Goal: Task Accomplishment & Management: Manage account settings

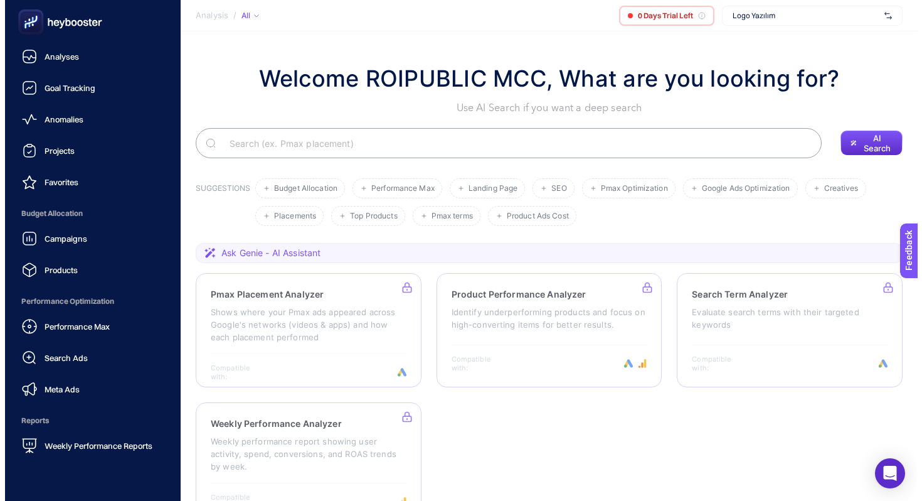
scroll to position [108, 0]
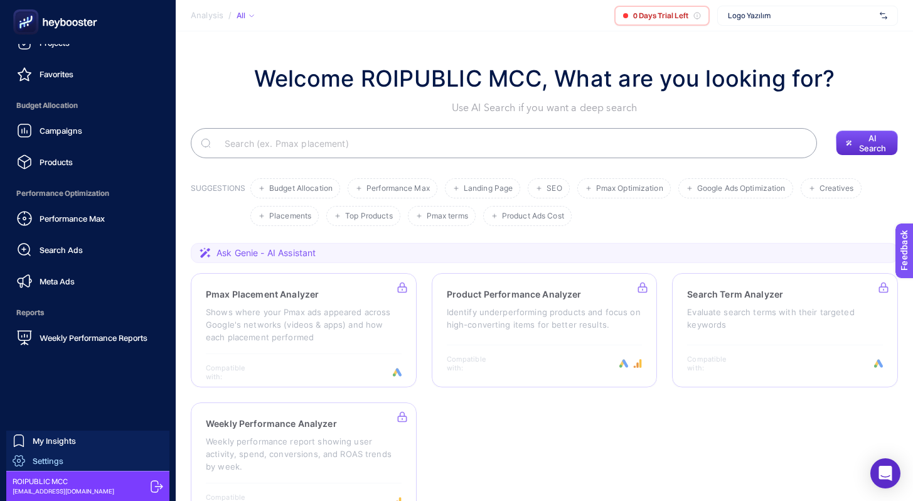
click at [57, 462] on span "Settings" at bounding box center [48, 460] width 31 height 10
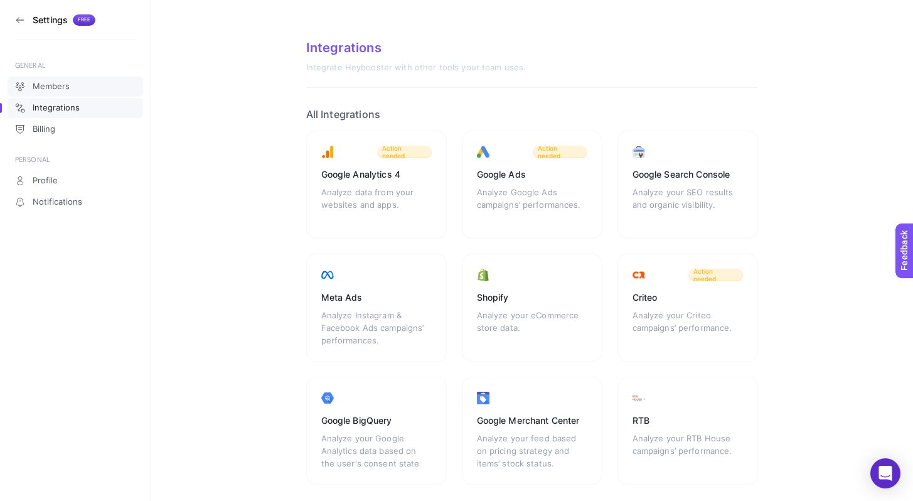
click at [84, 85] on link "Members" at bounding box center [76, 87] width 136 height 20
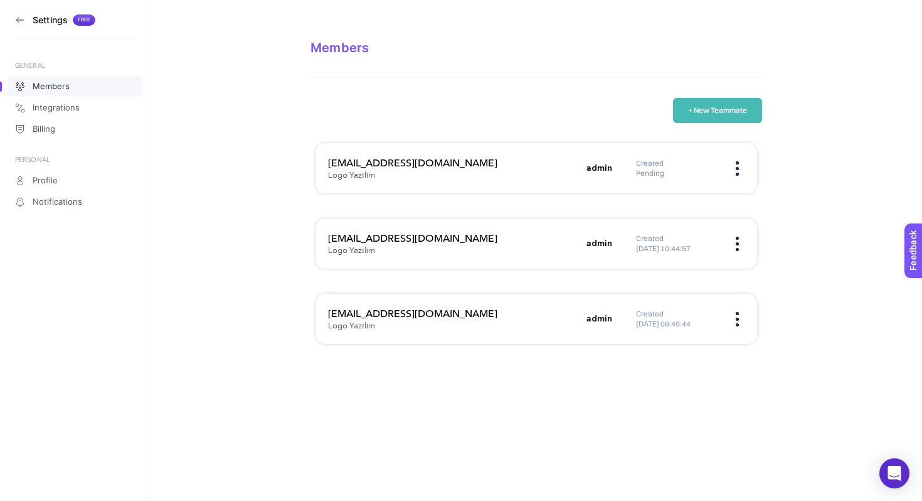
click at [737, 248] on img at bounding box center [737, 244] width 3 height 14
click at [684, 286] on span "Remove" at bounding box center [683, 282] width 67 height 27
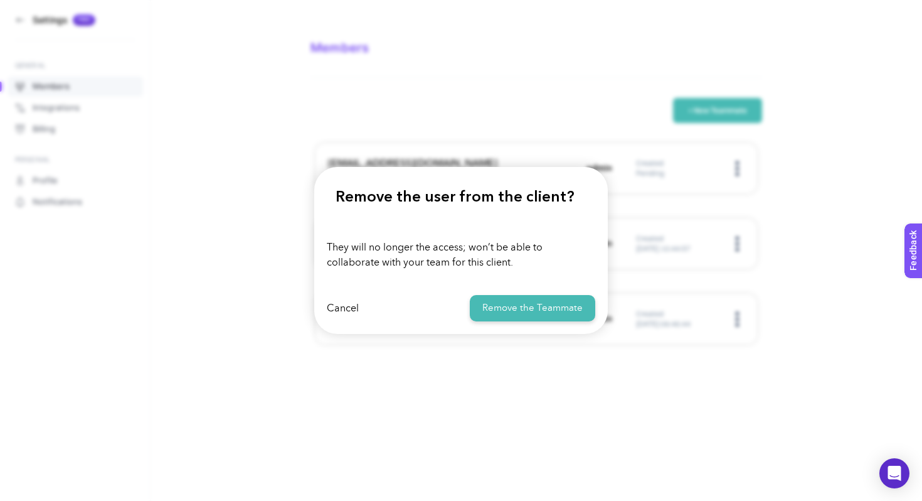
click at [543, 319] on button "Remove the Teammate" at bounding box center [532, 308] width 125 height 27
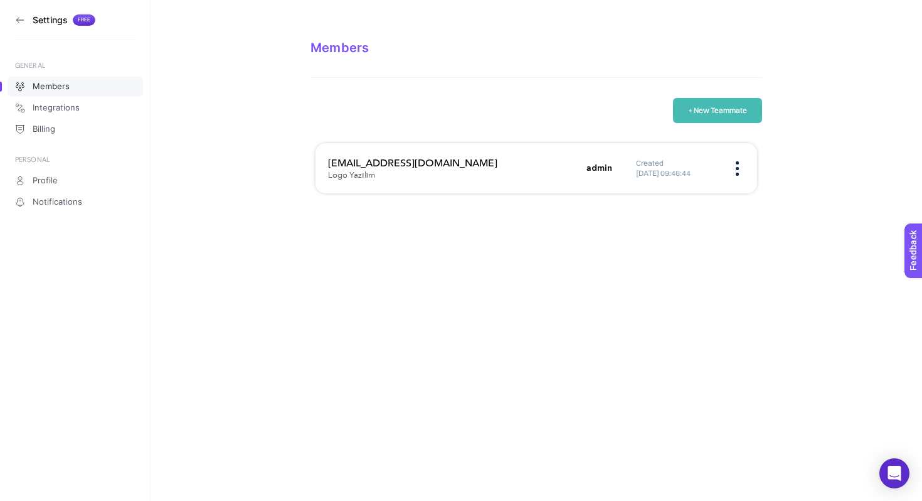
click at [439, 270] on div "Settings Free GENERAL Members Integrations Billing PERSONAL Profile Notificatio…" at bounding box center [461, 250] width 922 height 501
